Goal: Communication & Community: Answer question/provide support

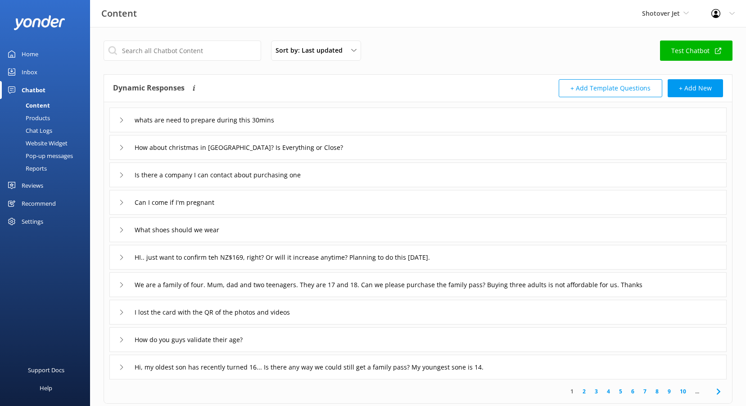
click at [30, 190] on div "Reviews" at bounding box center [33, 185] width 22 height 18
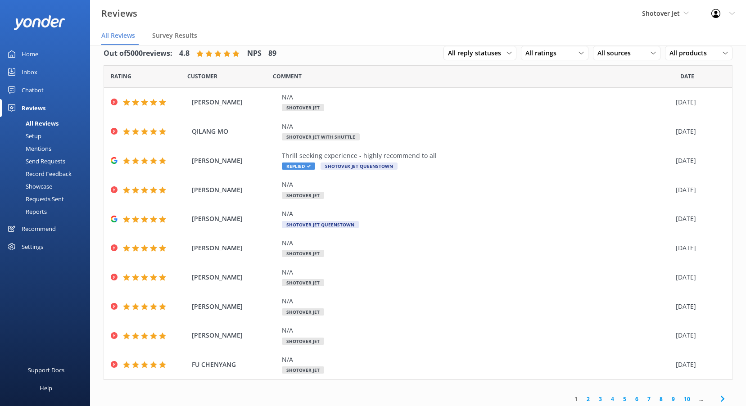
scroll to position [15, 0]
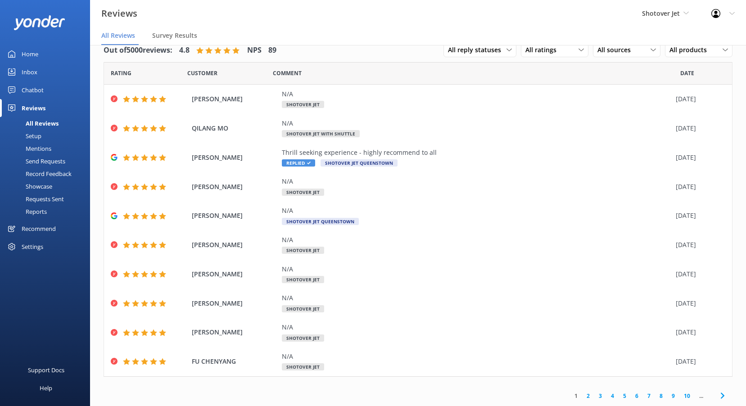
click at [672, 19] on div "Shotover Jet Shotover Jet Dart River Adventures" at bounding box center [665, 13] width 69 height 27
click at [675, 57] on link "Dart River Adventures" at bounding box center [676, 60] width 90 height 22
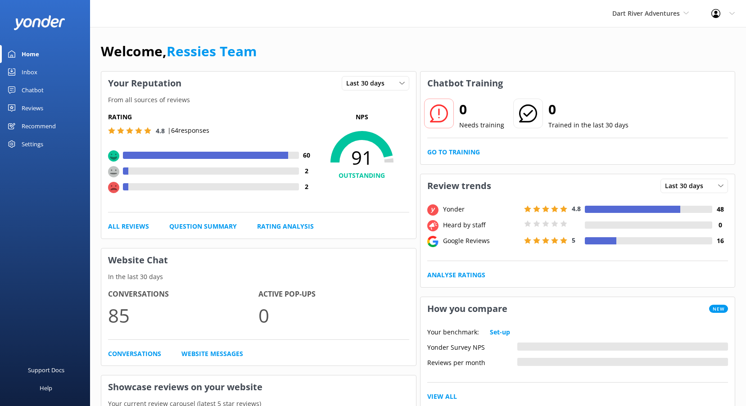
click at [38, 109] on div "Reviews" at bounding box center [33, 108] width 22 height 18
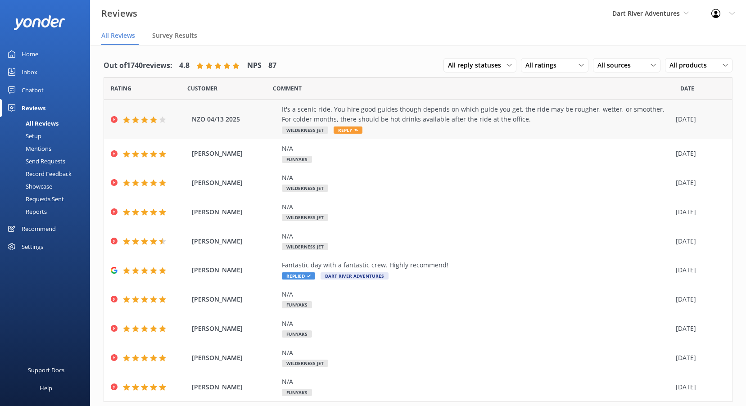
click at [348, 132] on span "Reply" at bounding box center [348, 129] width 29 height 7
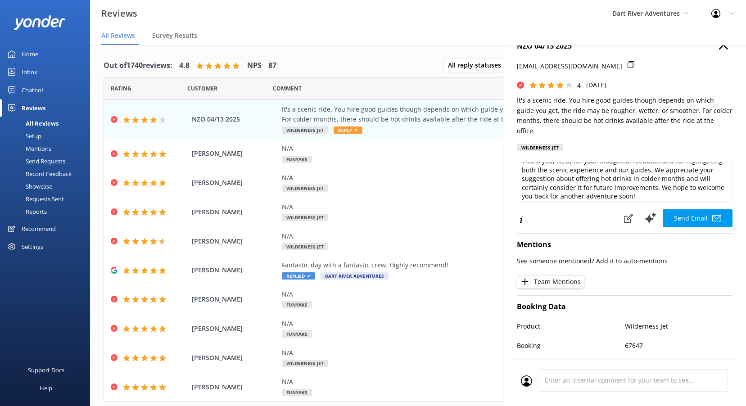
scroll to position [14, 0]
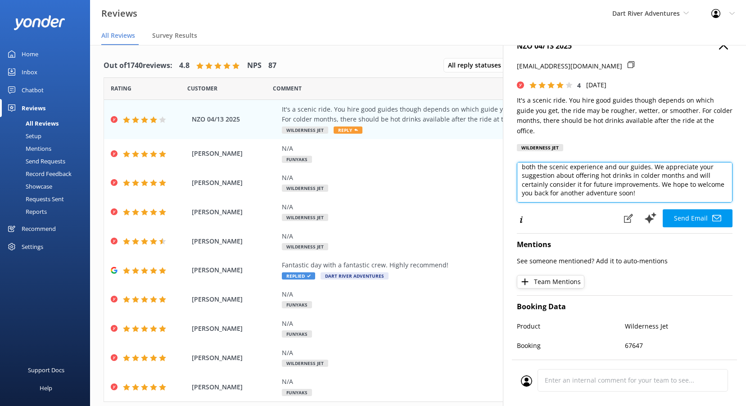
drag, startPoint x: 701, startPoint y: 183, endPoint x: 695, endPoint y: 182, distance: 6.8
click at [695, 182] on textarea "Thank you, NZO, for your thoughtful feedback and for highlighting both the scen…" at bounding box center [625, 182] width 216 height 41
click at [707, 184] on textarea "Thank you, NZO, for your thoughtful feedback and for highlighting both the scen…" at bounding box center [625, 182] width 216 height 41
click at [706, 197] on textarea "Thank you, NZO, for your thoughtful feedback and for highlighting both the scen…" at bounding box center [625, 182] width 216 height 41
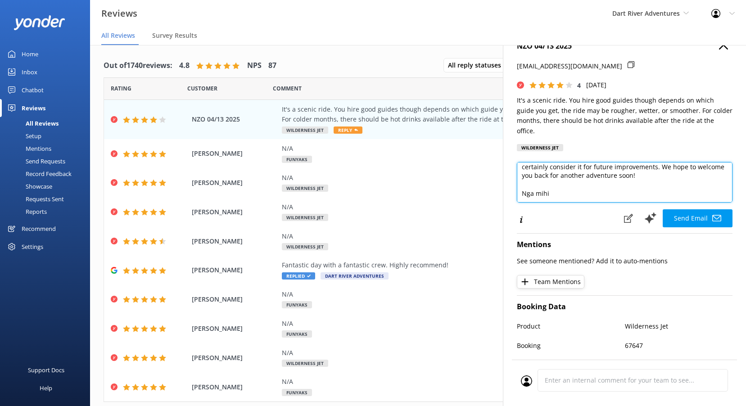
scroll to position [44, 0]
click at [557, 200] on textarea "Thank you, NZO, for your thoughtful feedback and for highlighting both the scen…" at bounding box center [625, 182] width 216 height 41
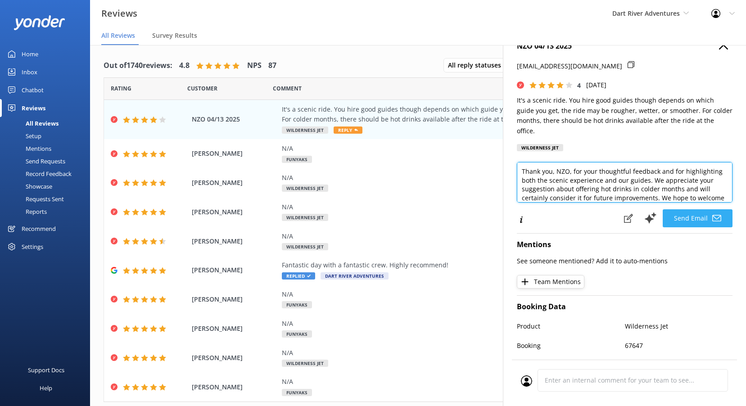
type textarea "Thank you, NZO, for your thoughtful feedback and for highlighting both the scen…"
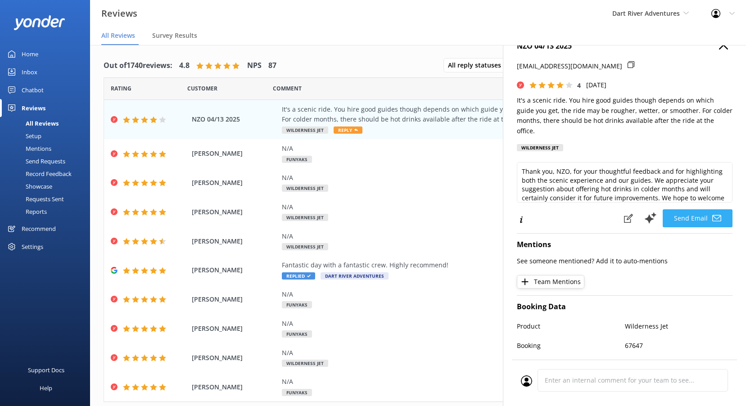
click at [684, 212] on button "Send Email" at bounding box center [698, 218] width 70 height 18
